Goal: Information Seeking & Learning: Find specific fact

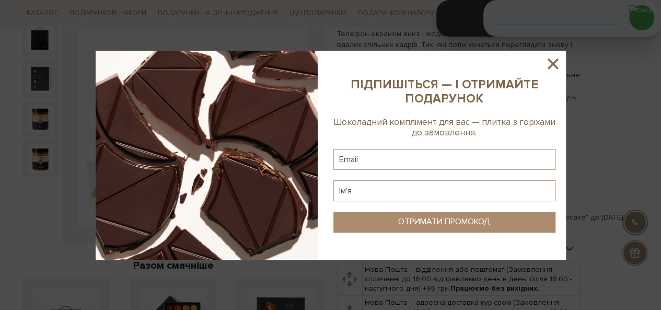
click at [553, 65] on icon at bounding box center [553, 64] width 18 height 18
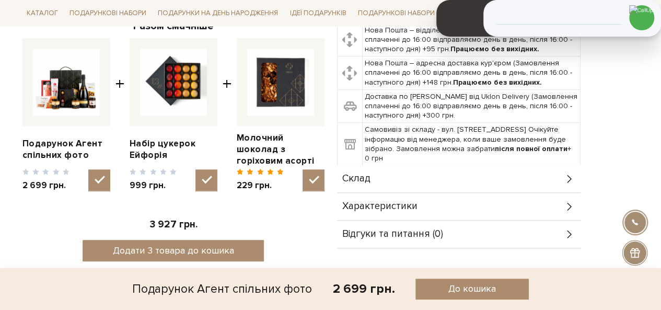
scroll to position [418, 0]
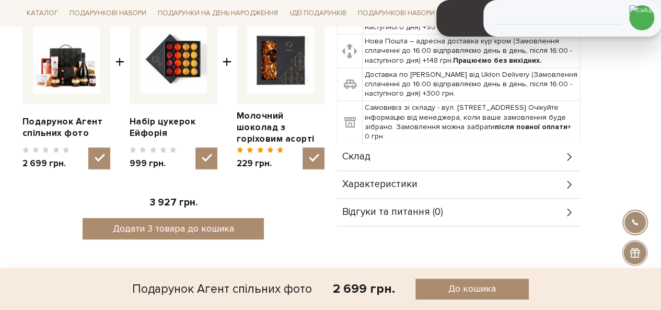
click at [392, 164] on div "Склад" at bounding box center [459, 156] width 244 height 27
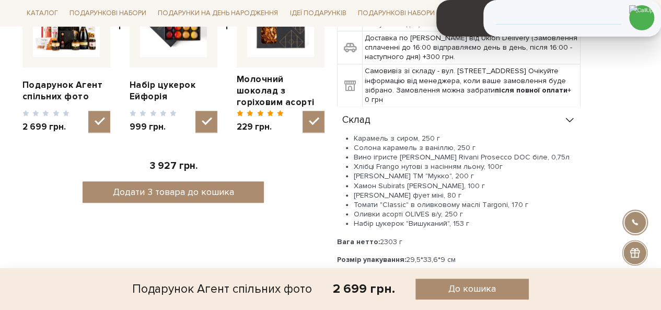
scroll to position [471, 0]
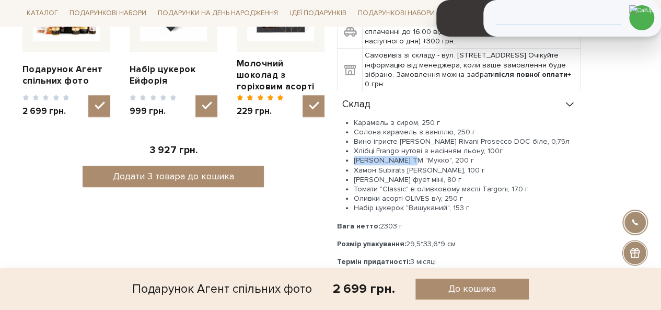
drag, startPoint x: 353, startPoint y: 159, endPoint x: 414, endPoint y: 161, distance: 60.2
click at [414, 161] on li "[PERSON_NAME] ТМ "Мукко", 200 г" at bounding box center [467, 160] width 227 height 9
copy li "Сир фермерський"
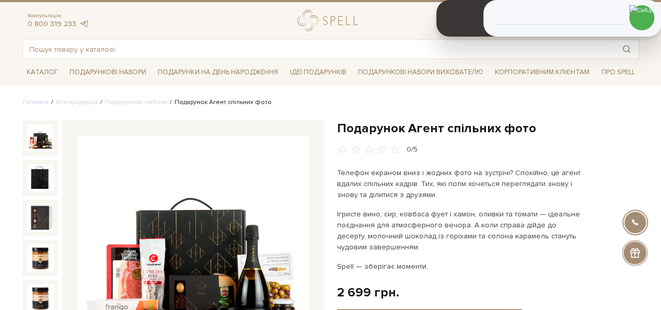
scroll to position [0, 0]
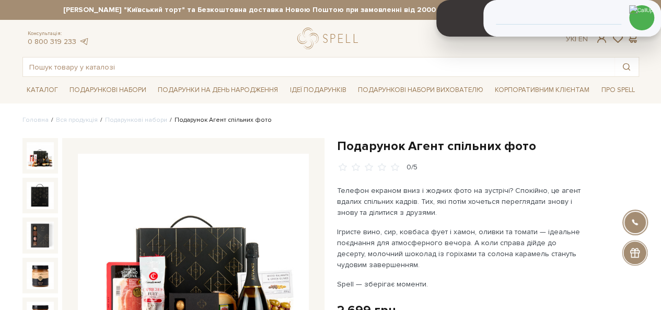
click at [188, 54] on div "Консультація: 0 800 319 233 Ук | En | #карамель #печиво #набір цукерок" at bounding box center [331, 52] width 630 height 49
click at [194, 68] on input "text" at bounding box center [319, 67] width 592 height 19
paste input "Сир фермерський"
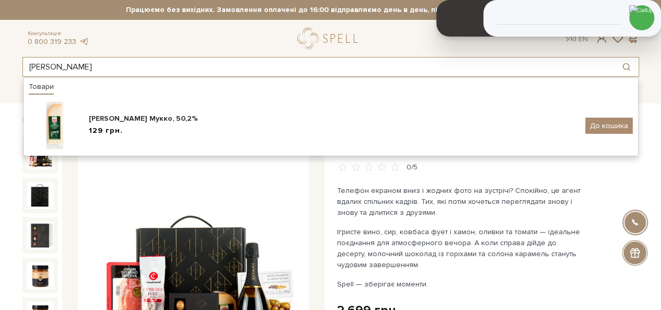
type input "Сир фермерський"
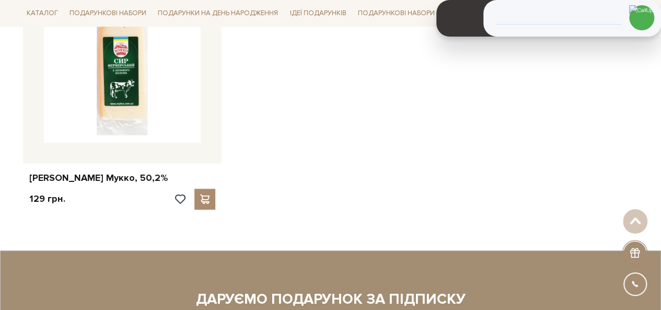
scroll to position [261, 0]
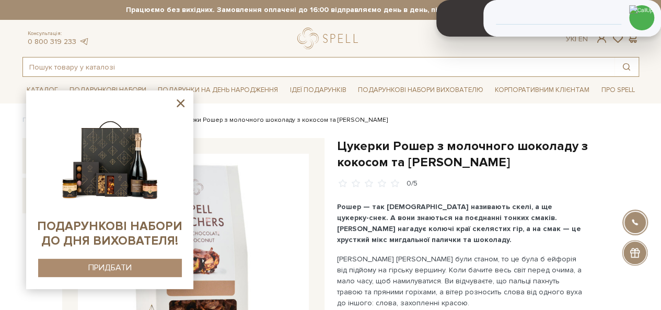
click at [198, 70] on input "text" at bounding box center [319, 67] width 592 height 19
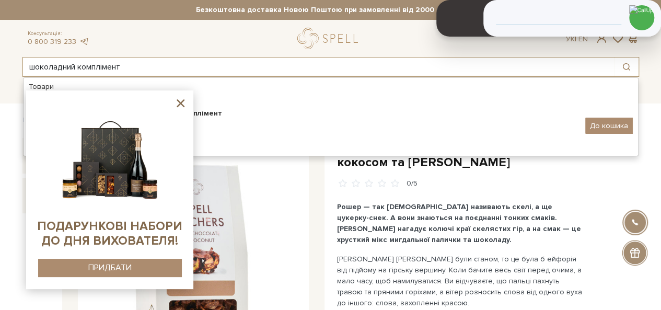
type input "шоколадний комплімент"
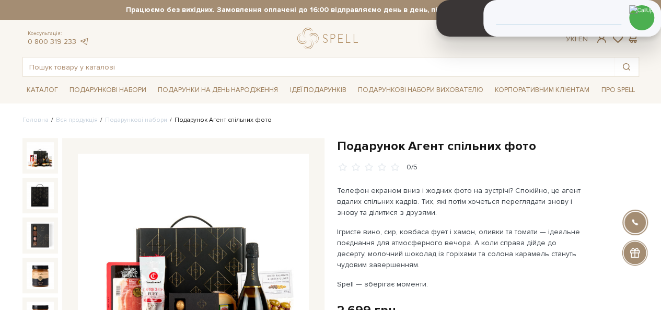
scroll to position [105, 0]
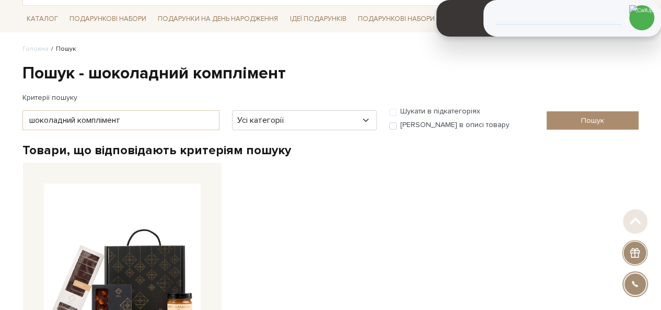
scroll to position [261, 0]
